Goal: Navigation & Orientation: Go to known website

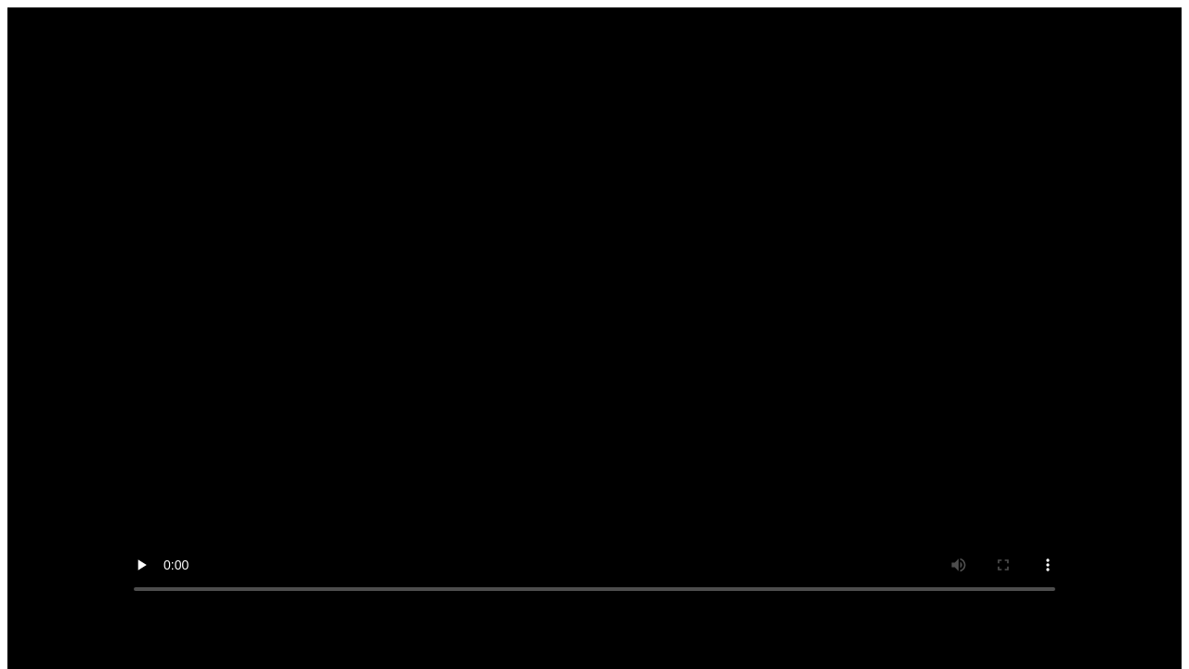
scroll to position [15, 0]
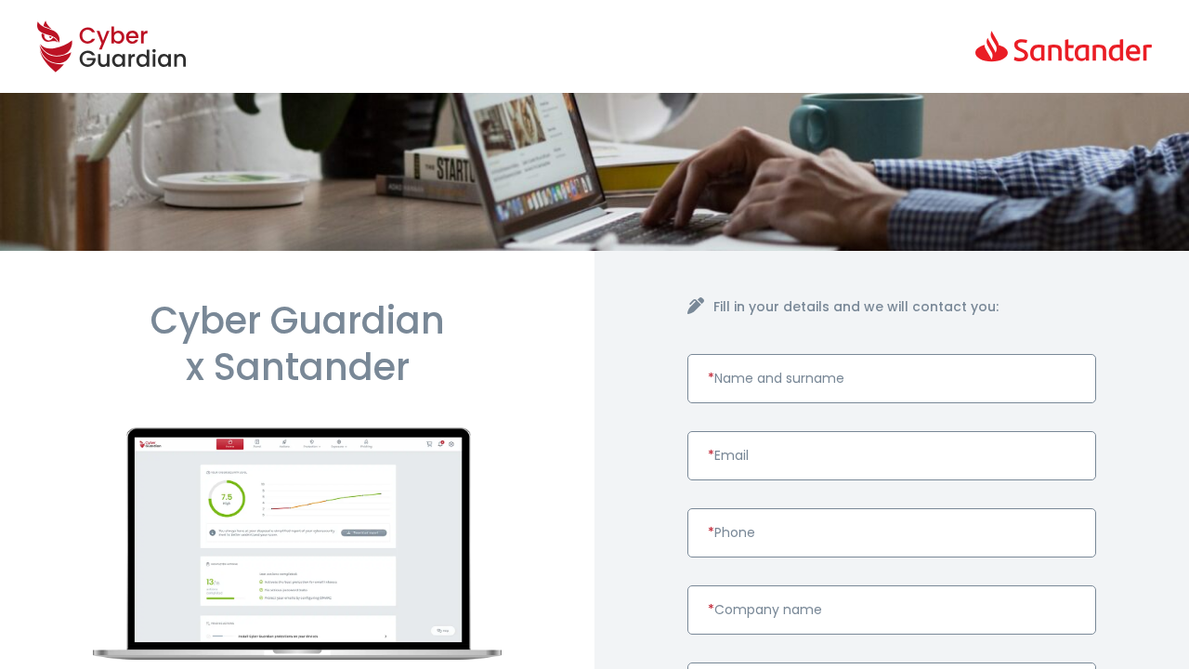
scroll to position [763, 0]
